Goal: Task Accomplishment & Management: Manage account settings

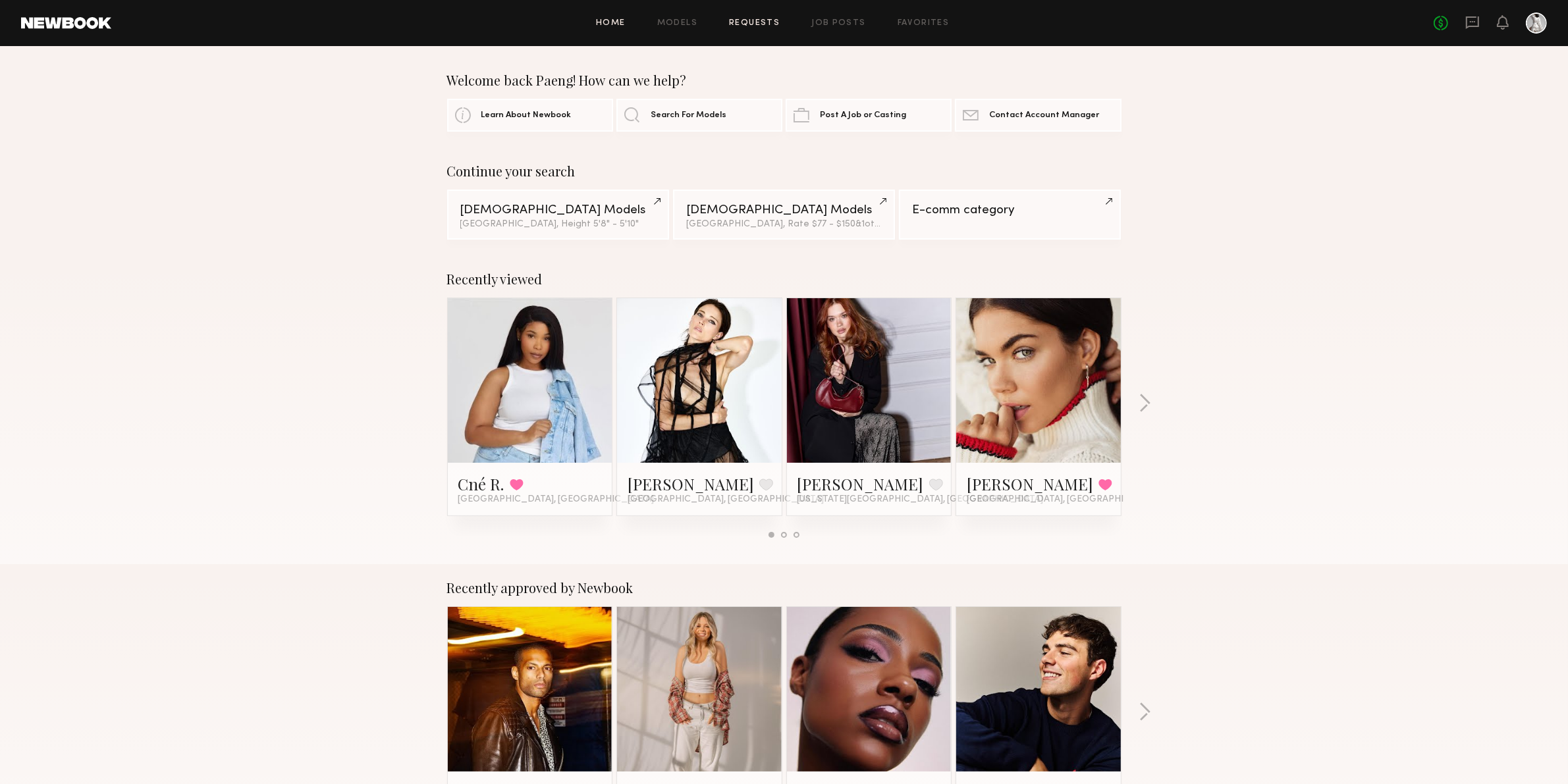
click at [755, 23] on link "Requests" at bounding box center [754, 23] width 51 height 9
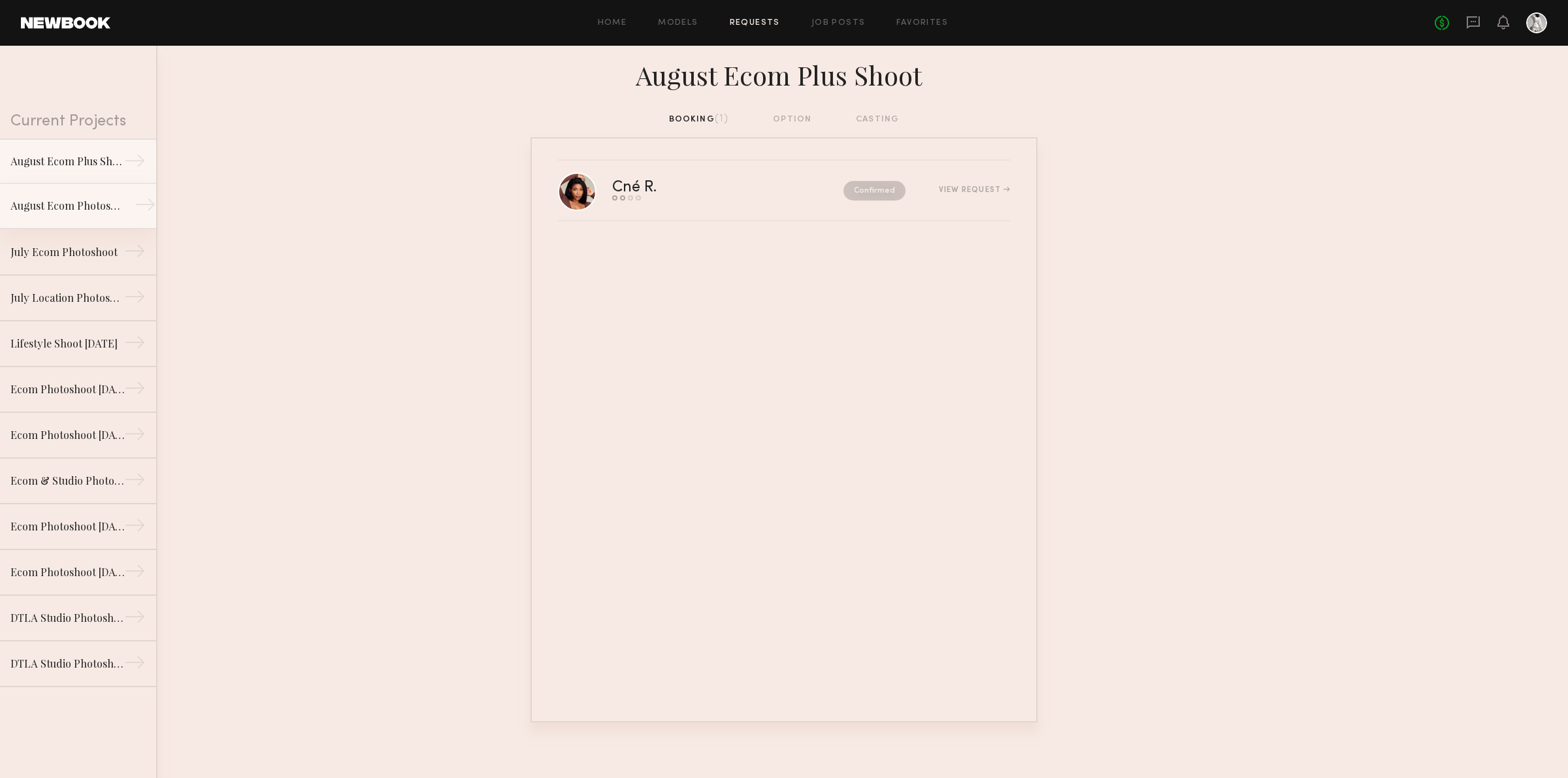
click at [47, 210] on div "August Ecom Photoshoot [DATE]" at bounding box center [67, 206] width 113 height 16
click at [55, 171] on link "August Ecom Plus Shoot →" at bounding box center [78, 161] width 156 height 46
click at [1013, 204] on div "Cné R. Send request Model response Review hours worked Pay model Confirmed View…" at bounding box center [784, 430] width 507 height 585
click at [981, 196] on div "Cné R. Send request Model response Review hours worked Pay model Confirmed View…" at bounding box center [811, 191] width 398 height 20
